Goal: Transaction & Acquisition: Purchase product/service

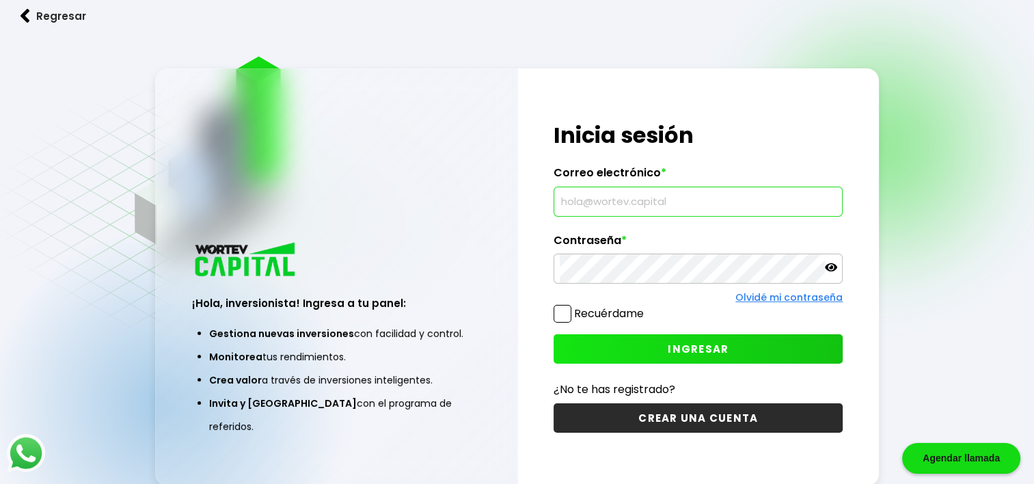
click at [579, 195] on input "text" at bounding box center [698, 201] width 277 height 29
type input "[EMAIL_ADDRESS][DOMAIN_NAME]"
click at [579, 328] on div "¡Hola, inversionista! Ingresa tus credenciales para iniciar sesión Inicia sesió…" at bounding box center [699, 277] width 362 height 418
click at [579, 347] on button "INGRESAR" at bounding box center [698, 348] width 289 height 29
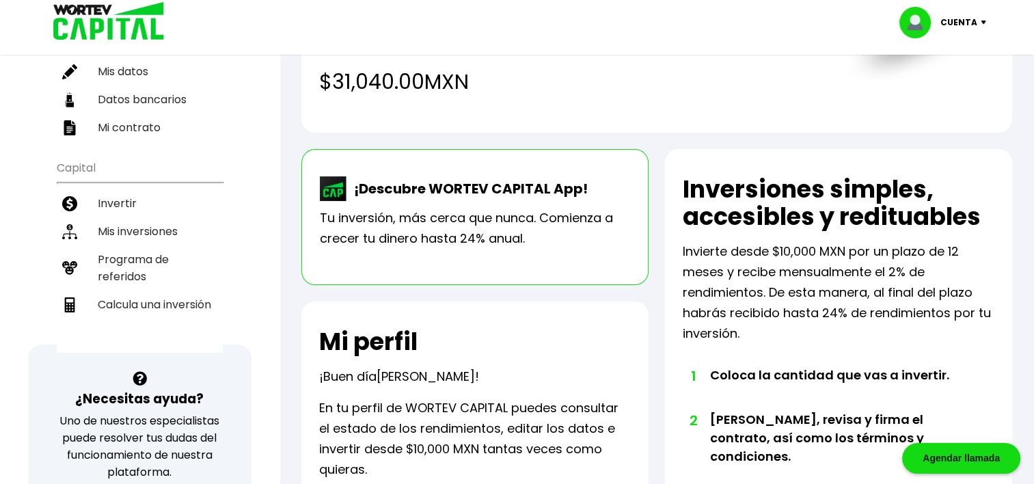
scroll to position [187, 0]
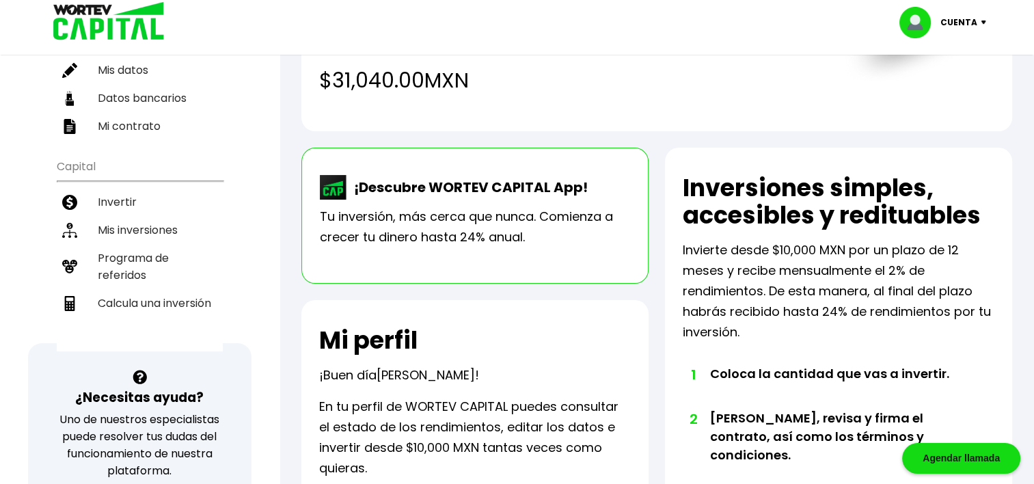
click at [332, 189] on img at bounding box center [333, 187] width 27 height 25
click at [453, 191] on p "¡Descubre WORTEV CAPITAL App!" at bounding box center [467, 187] width 241 height 21
click at [497, 228] on p "Tu inversión, más cerca que nunca. Comienza a crecer tu dinero hasta 24% anual." at bounding box center [475, 226] width 310 height 41
click at [561, 189] on p "¡Descubre WORTEV CAPITAL App!" at bounding box center [467, 187] width 241 height 21
click at [334, 189] on img at bounding box center [333, 187] width 27 height 25
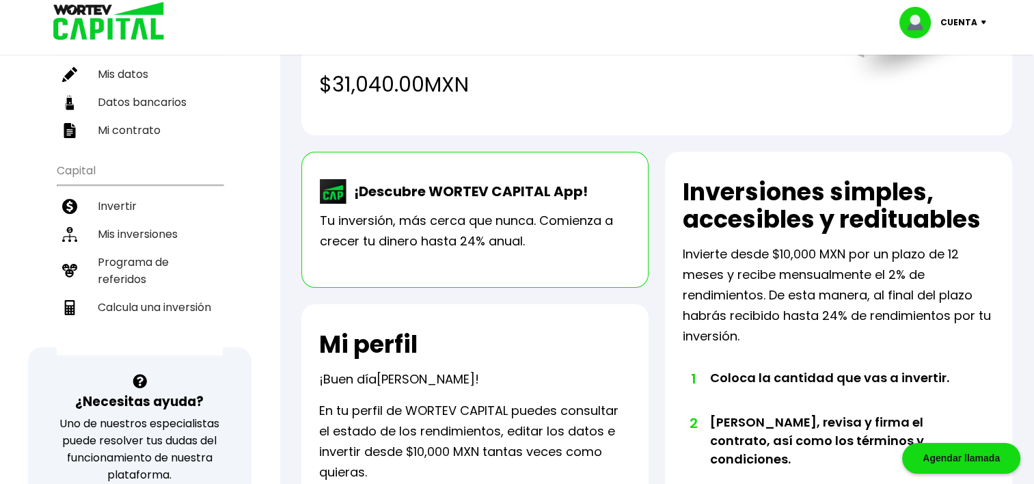
scroll to position [167, 0]
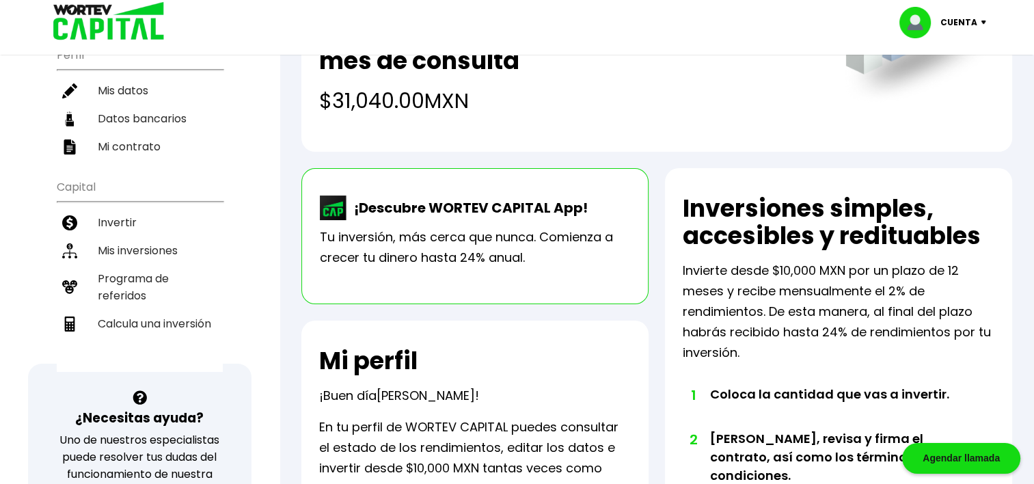
click at [336, 209] on img at bounding box center [333, 208] width 27 height 25
click at [405, 219] on div "¡Descubre WORTEV CAPITAL App!" at bounding box center [454, 211] width 268 height 31
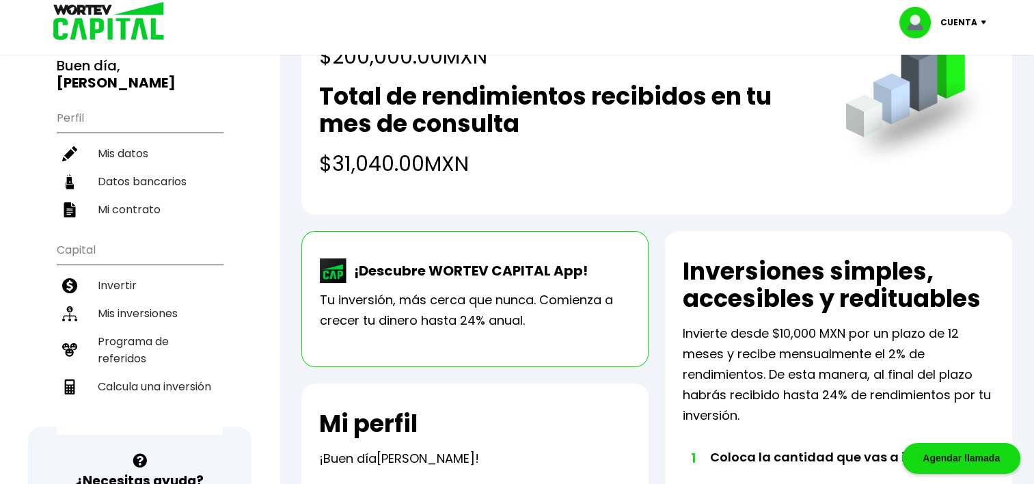
scroll to position [0, 0]
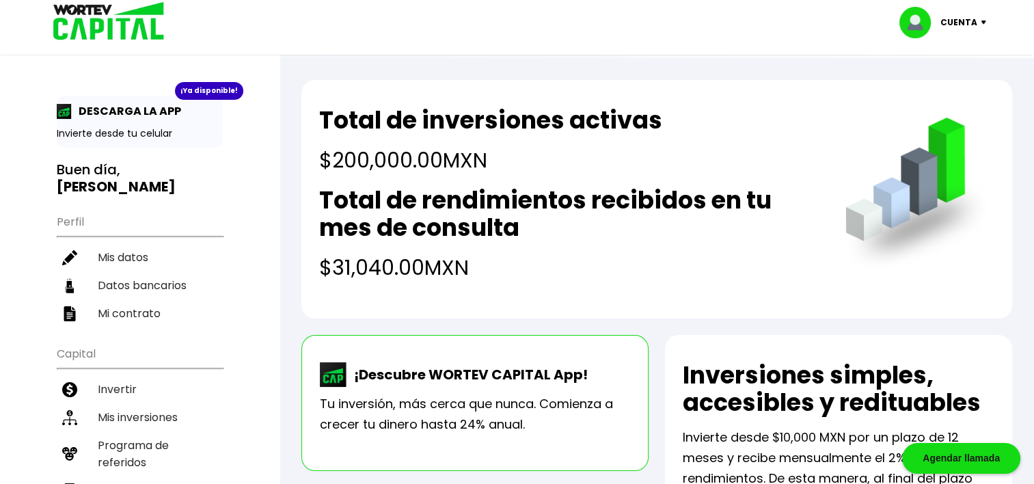
click at [66, 112] on img at bounding box center [64, 111] width 15 height 15
click at [117, 112] on p "DESCARGA LA APP" at bounding box center [126, 111] width 109 height 17
click at [120, 124] on div "¡Ya disponible! DESCARGA LA APP Invierte desde tu celular" at bounding box center [140, 122] width 166 height 52
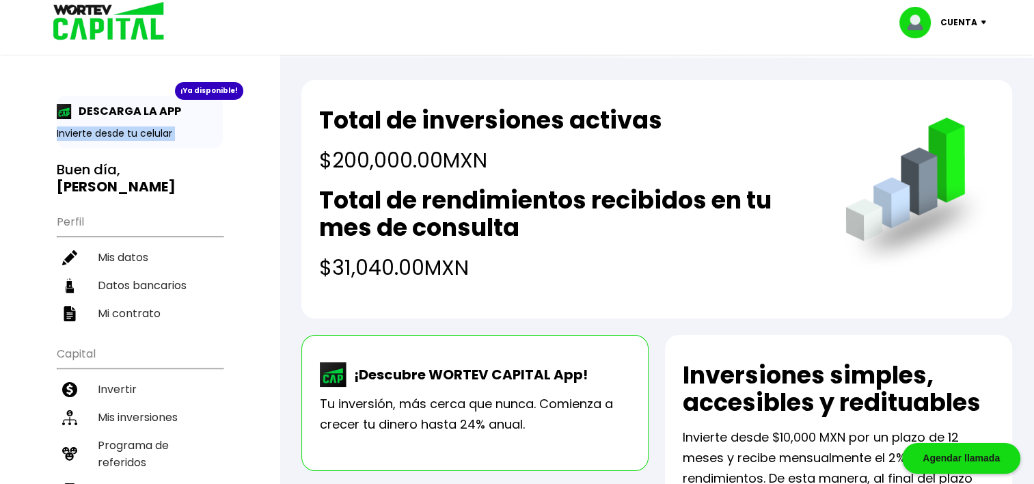
click at [120, 124] on div "¡Ya disponible! DESCARGA LA APP Invierte desde tu celular" at bounding box center [140, 122] width 166 height 52
drag, startPoint x: 120, startPoint y: 124, endPoint x: 103, endPoint y: 133, distance: 19.3
click at [103, 133] on p "Invierte desde tu celular" at bounding box center [140, 133] width 166 height 14
click at [49, 207] on div "¡Ya disponible! DESCARGA LA APP Invierte desde tu celular Buen día, [PERSON_NAM…" at bounding box center [140, 442] width 280 height 857
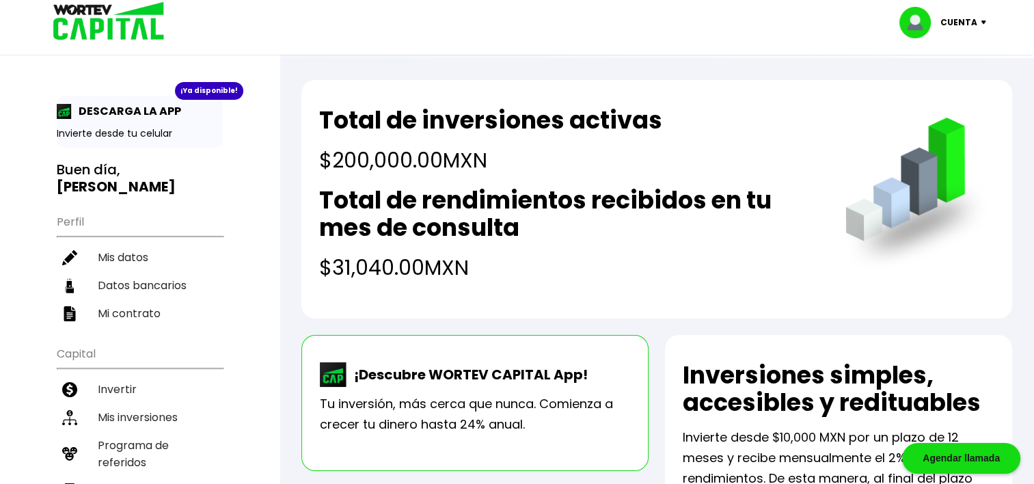
click at [134, 22] on img at bounding box center [104, 22] width 131 height 44
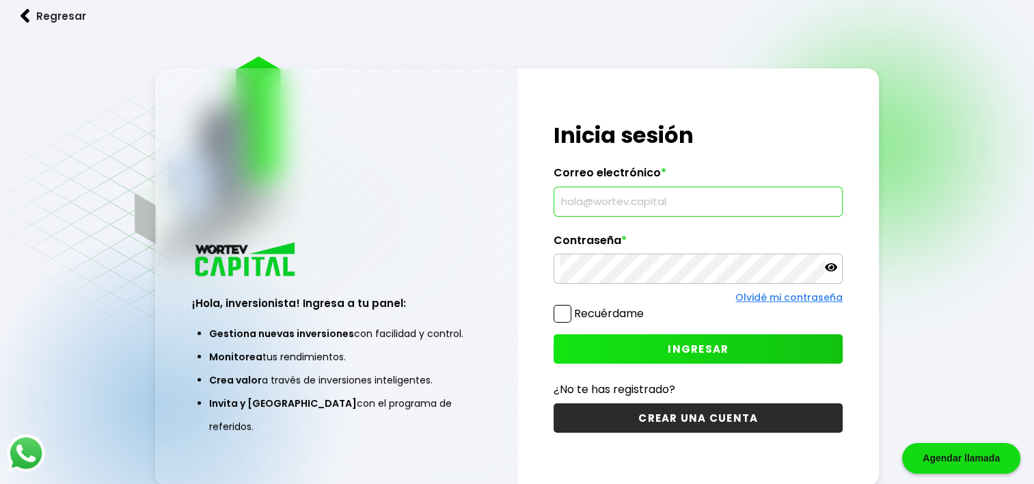
click at [604, 199] on input "text" at bounding box center [698, 201] width 277 height 29
type input "[EMAIL_ADDRESS][DOMAIN_NAME]"
click at [798, 351] on button "INGRESAR" at bounding box center [698, 348] width 289 height 29
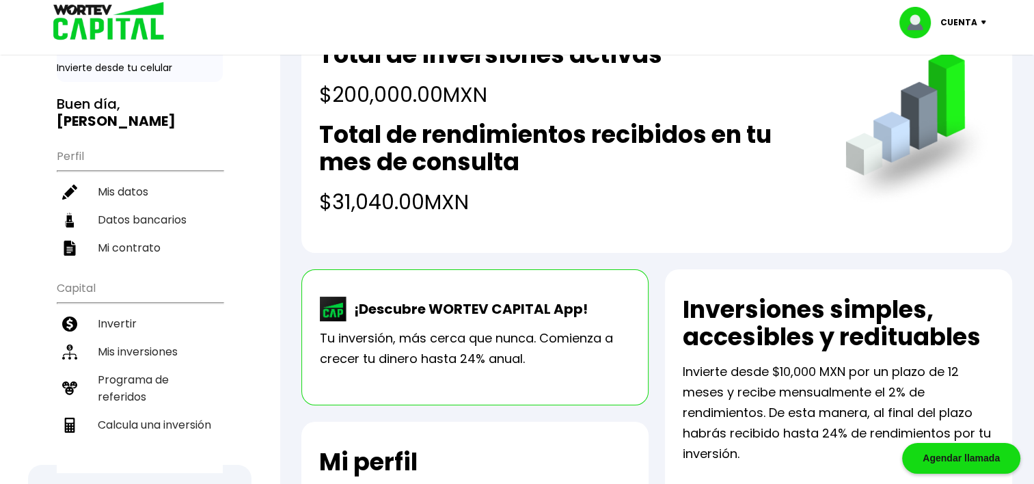
scroll to position [73, 0]
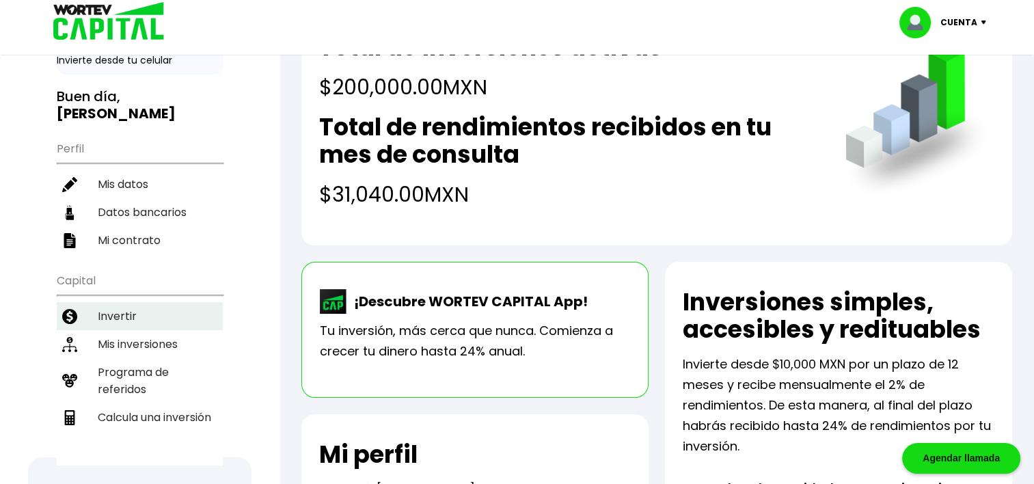
click at [111, 302] on li "Invertir" at bounding box center [140, 316] width 166 height 28
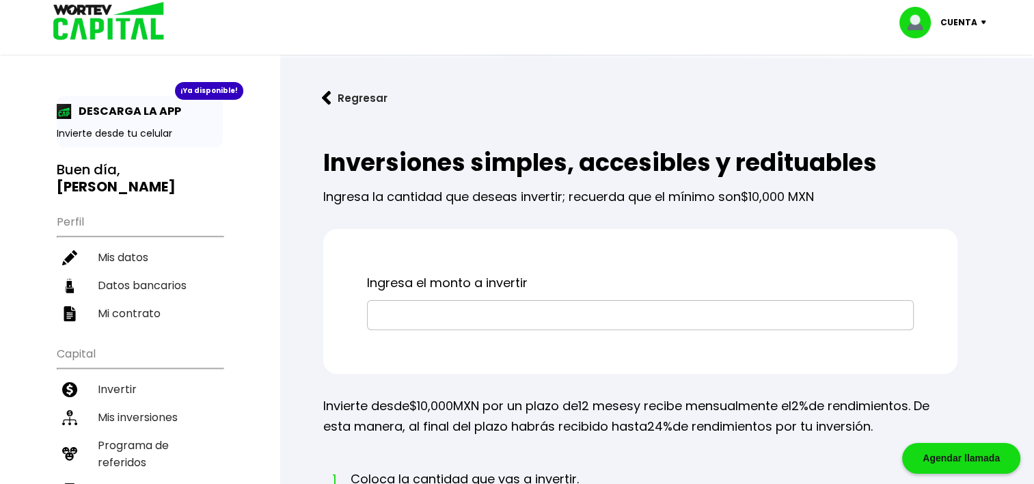
click at [336, 94] on button "Regresar" at bounding box center [354, 98] width 107 height 36
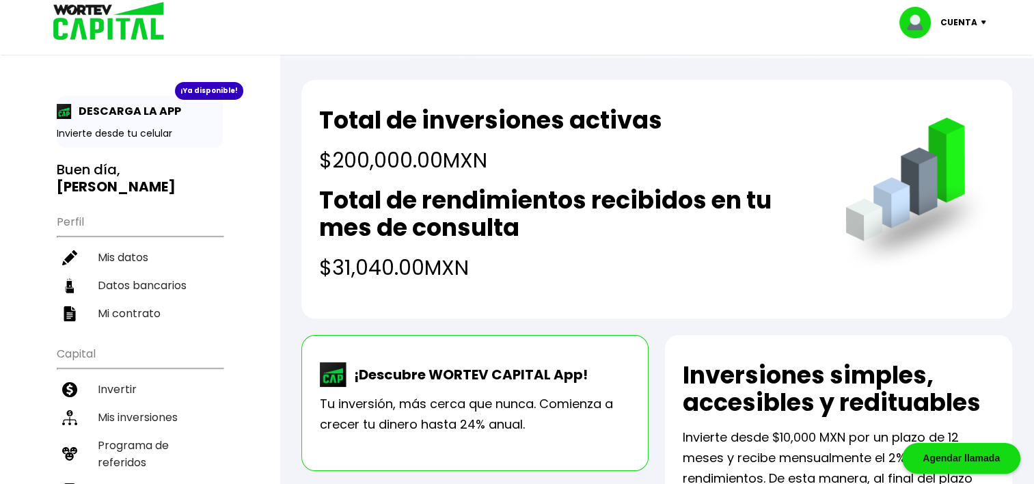
click at [115, 112] on p "DESCARGA LA APP" at bounding box center [126, 111] width 109 height 17
click at [99, 111] on p "DESCARGA LA APP" at bounding box center [126, 111] width 109 height 17
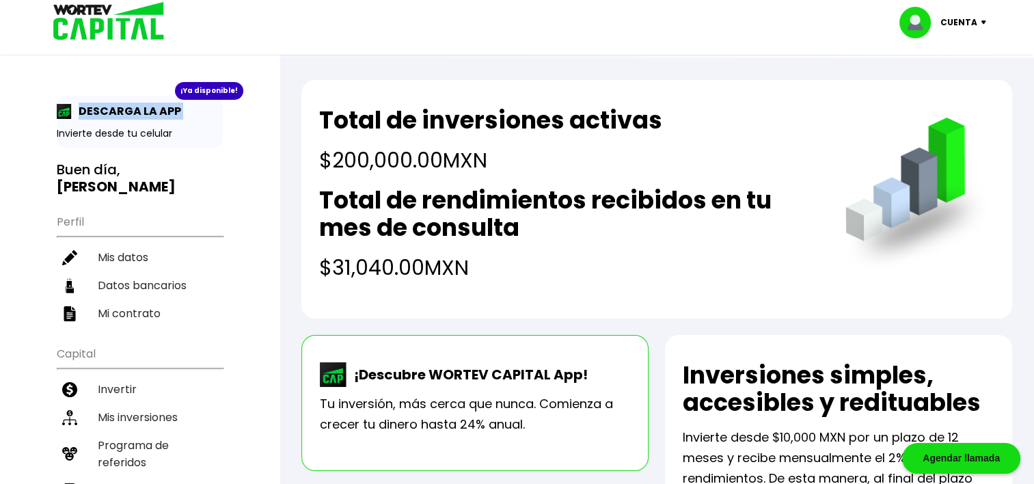
click at [99, 111] on p "DESCARGA LA APP" at bounding box center [126, 111] width 109 height 17
drag, startPoint x: 99, startPoint y: 111, endPoint x: 96, endPoint y: 133, distance: 22.1
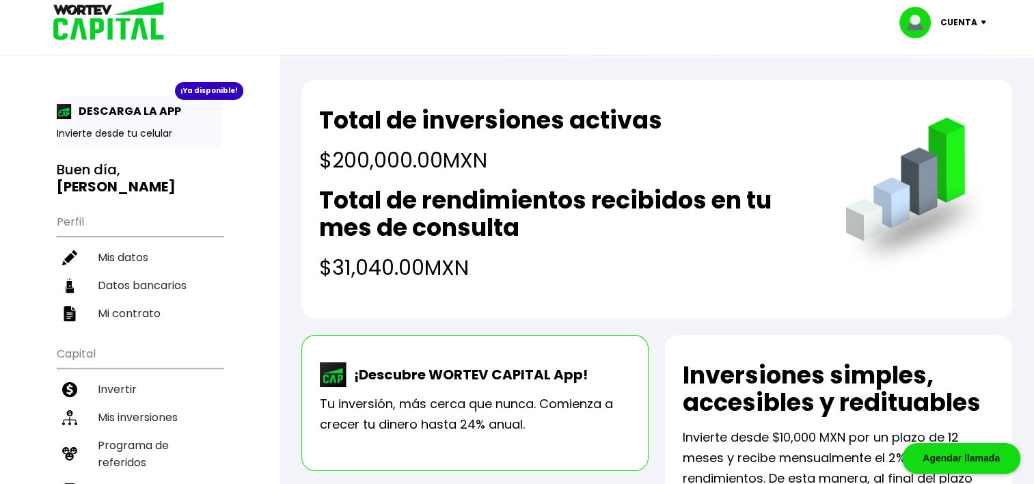
click at [96, 133] on p "Invierte desde tu celular" at bounding box center [140, 133] width 166 height 14
drag, startPoint x: 72, startPoint y: 136, endPoint x: 61, endPoint y: 109, distance: 29.7
click at [61, 109] on div "¡Ya disponible! DESCARGA LA APP Invierte desde tu celular" at bounding box center [140, 122] width 166 height 52
click at [61, 109] on img at bounding box center [64, 111] width 15 height 15
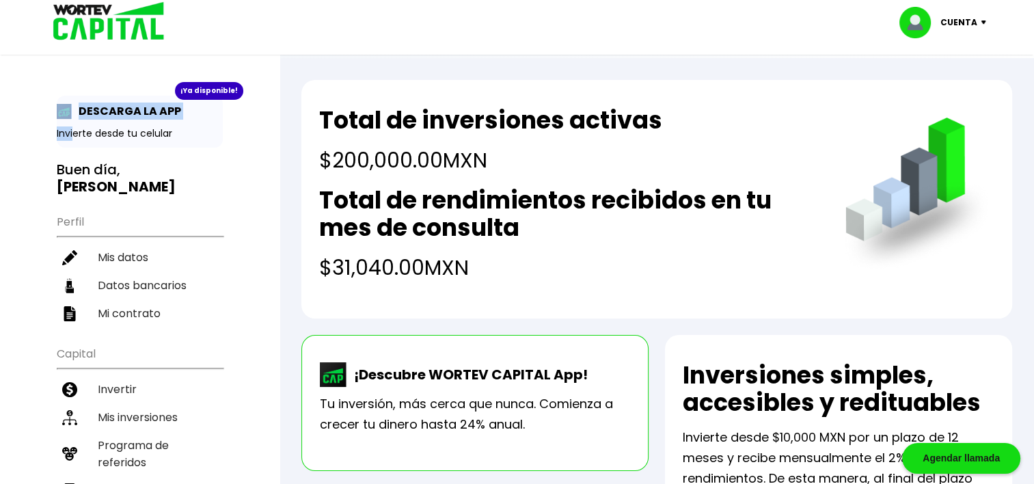
click at [61, 109] on img at bounding box center [64, 111] width 15 height 15
drag, startPoint x: 61, startPoint y: 109, endPoint x: 44, endPoint y: 122, distance: 21.4
click at [44, 122] on div "¡Ya disponible! DESCARGA LA APP Invierte desde tu celular Buen día, [PERSON_NAM…" at bounding box center [140, 442] width 280 height 857
click at [161, 133] on p "Invierte desde tu celular" at bounding box center [140, 133] width 166 height 14
click at [66, 113] on img at bounding box center [64, 111] width 15 height 15
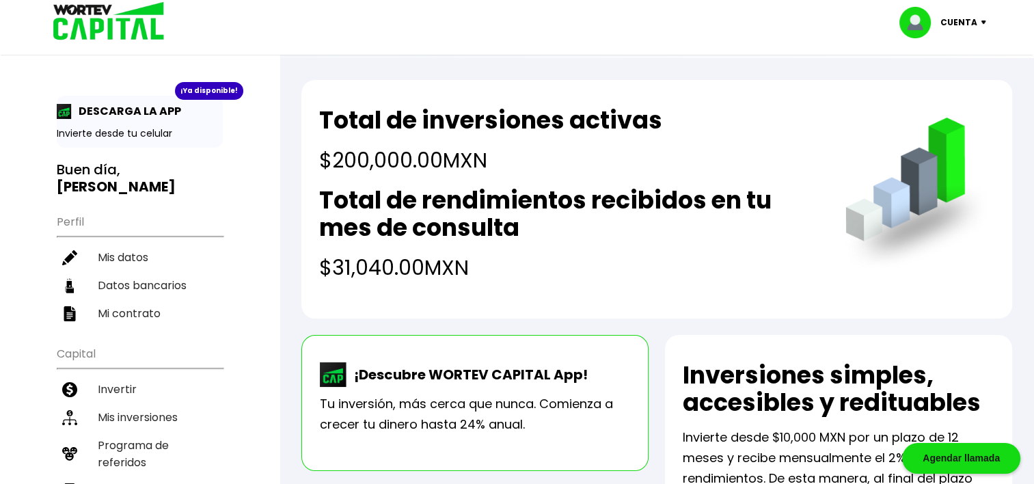
click at [141, 21] on img at bounding box center [104, 22] width 131 height 44
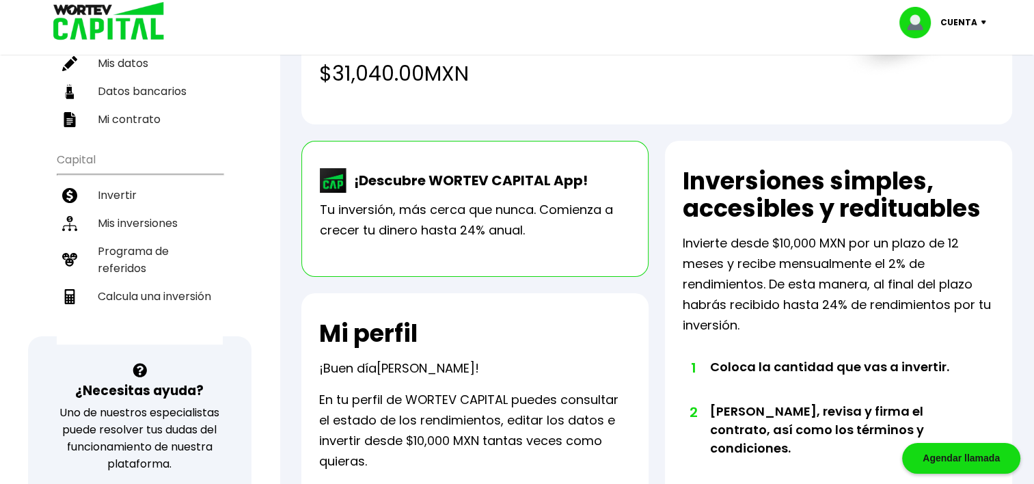
click at [332, 185] on img at bounding box center [333, 180] width 27 height 25
click at [437, 183] on p "¡Descubre WORTEV CAPITAL App!" at bounding box center [467, 180] width 241 height 21
click at [586, 193] on div "¡Descubre WORTEV CAPITAL App! Tu inversión, más cerca que nunca. Comienza a cre…" at bounding box center [474, 209] width 347 height 136
click at [567, 209] on p "Tu inversión, más cerca que nunca. Comienza a crecer tu dinero hasta 24% anual." at bounding box center [475, 220] width 310 height 41
click at [536, 236] on p "Tu inversión, más cerca que nunca. Comienza a crecer tu dinero hasta 24% anual." at bounding box center [475, 220] width 310 height 41
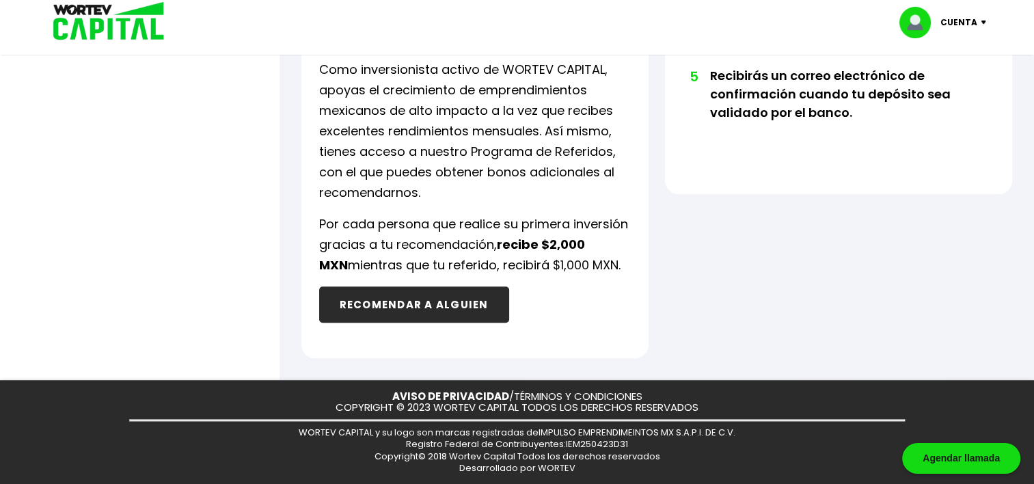
scroll to position [0, 0]
